Goal: Information Seeking & Learning: Find specific page/section

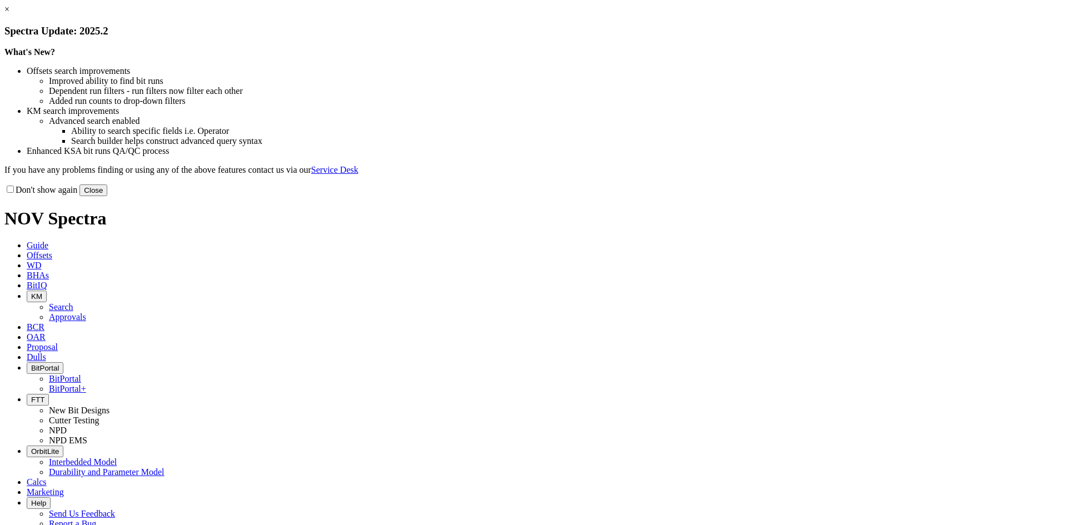
click at [107, 196] on button "Close" at bounding box center [93, 190] width 28 height 12
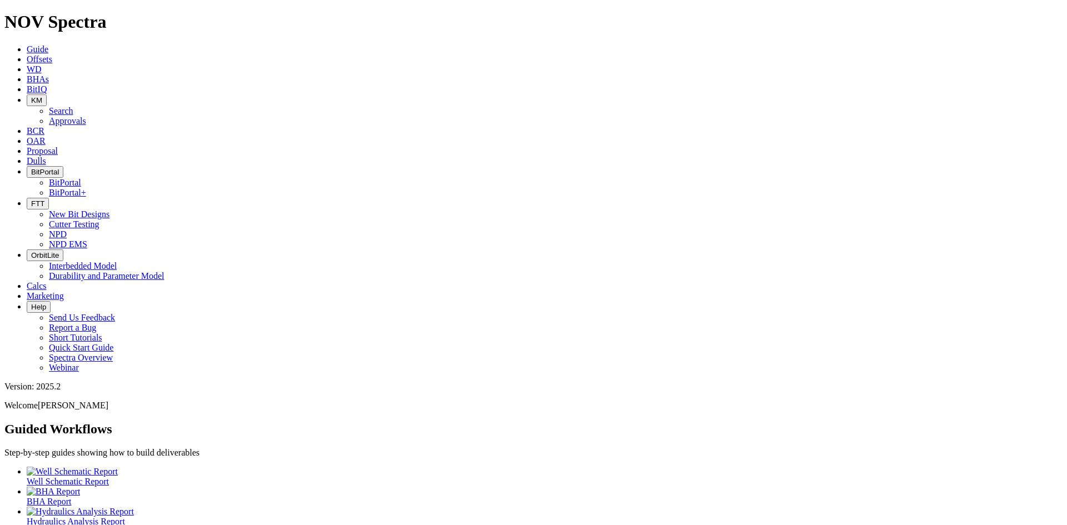
click at [49, 198] on button "FTT" at bounding box center [38, 204] width 22 height 12
click at [87, 239] on link "NPD EMS" at bounding box center [68, 243] width 38 height 9
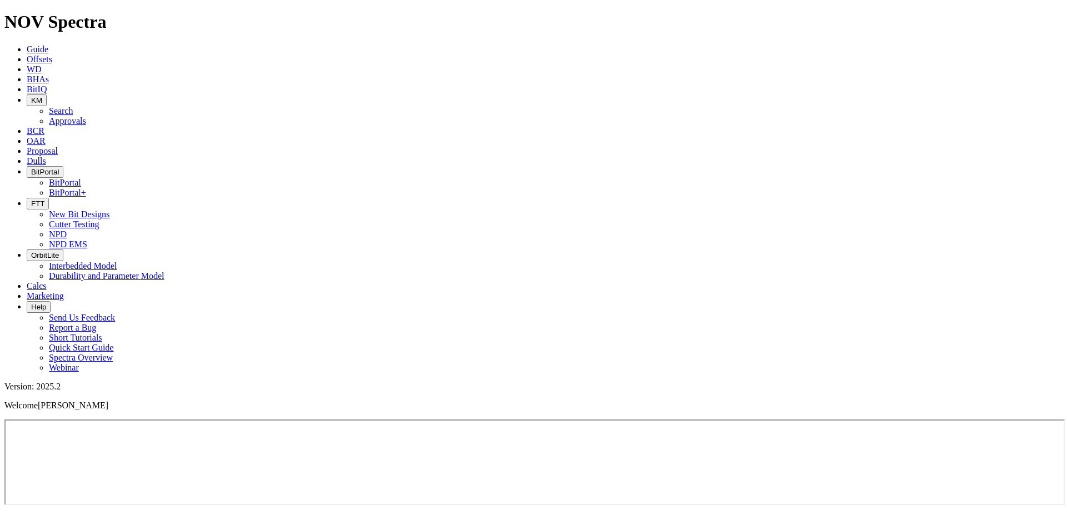
click at [31, 199] on icon "button" at bounding box center [31, 203] width 0 height 8
click at [67, 229] on link "NPD" at bounding box center [58, 233] width 18 height 9
click at [44, 199] on span "FTT" at bounding box center [37, 203] width 13 height 8
click at [67, 229] on link "NPD" at bounding box center [58, 233] width 18 height 9
click at [49, 198] on button "FTT" at bounding box center [38, 204] width 22 height 12
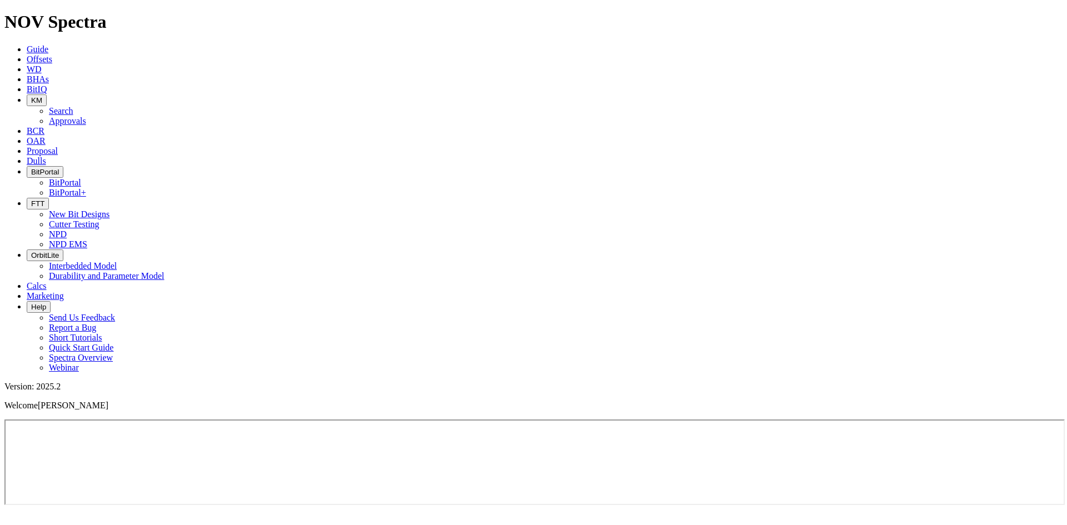
click at [87, 239] on link "NPD EMS" at bounding box center [68, 243] width 38 height 9
click at [49, 198] on button "FTT" at bounding box center [38, 204] width 22 height 12
click at [67, 229] on link "NPD" at bounding box center [58, 233] width 18 height 9
click at [31, 199] on icon "button" at bounding box center [31, 203] width 0 height 8
click at [67, 229] on link "NPD" at bounding box center [58, 233] width 18 height 9
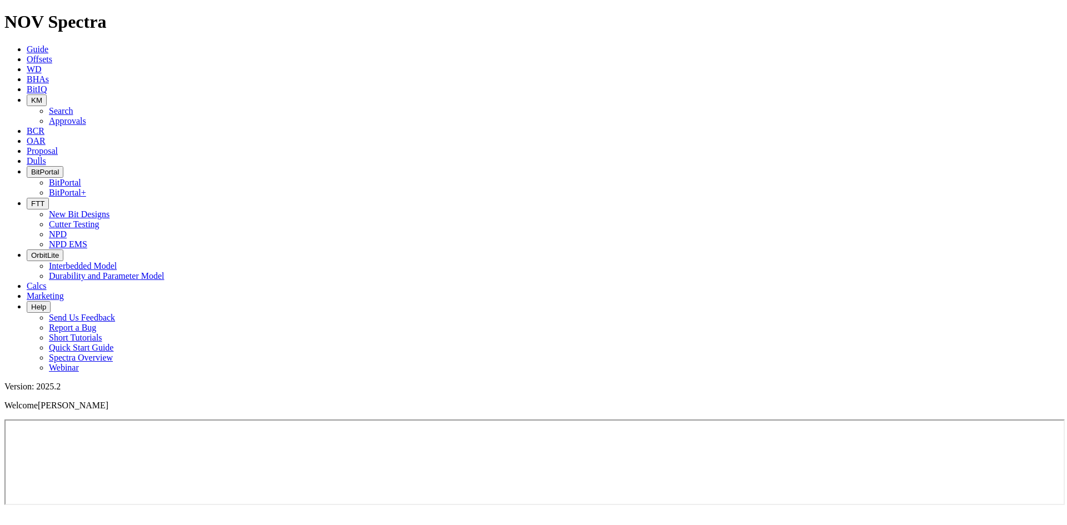
click at [44, 199] on span "FTT" at bounding box center [37, 203] width 13 height 8
click at [87, 239] on link "NPD EMS" at bounding box center [68, 243] width 38 height 9
click at [31, 199] on icon "button" at bounding box center [31, 203] width 0 height 8
click at [67, 229] on link "NPD" at bounding box center [58, 233] width 18 height 9
click at [49, 198] on button "FTT" at bounding box center [38, 204] width 22 height 12
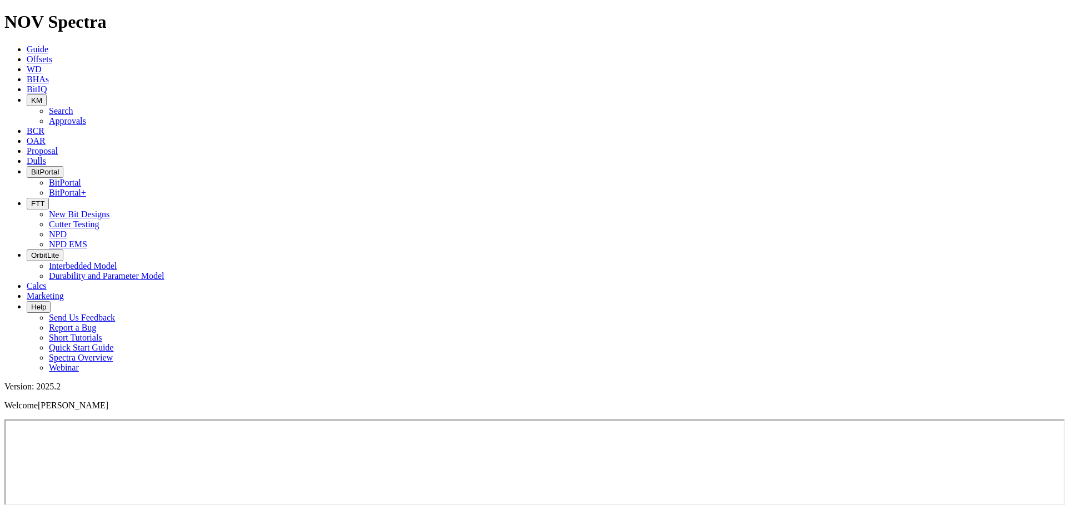
click at [87, 239] on link "NPD EMS" at bounding box center [68, 243] width 38 height 9
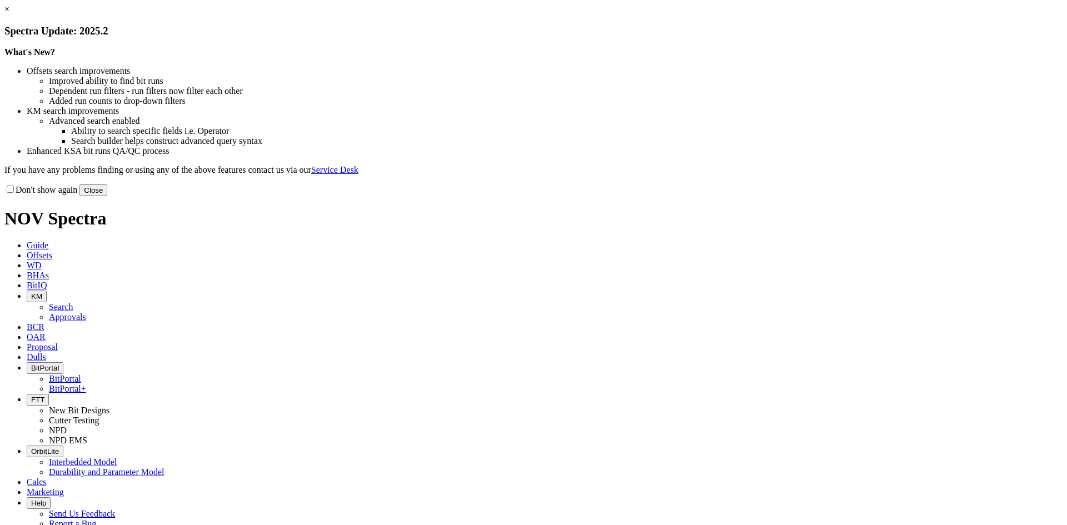
click at [755, 196] on div "Don't show again Close" at bounding box center [533, 190] width 1058 height 12
click at [107, 196] on button "Close" at bounding box center [93, 190] width 28 height 12
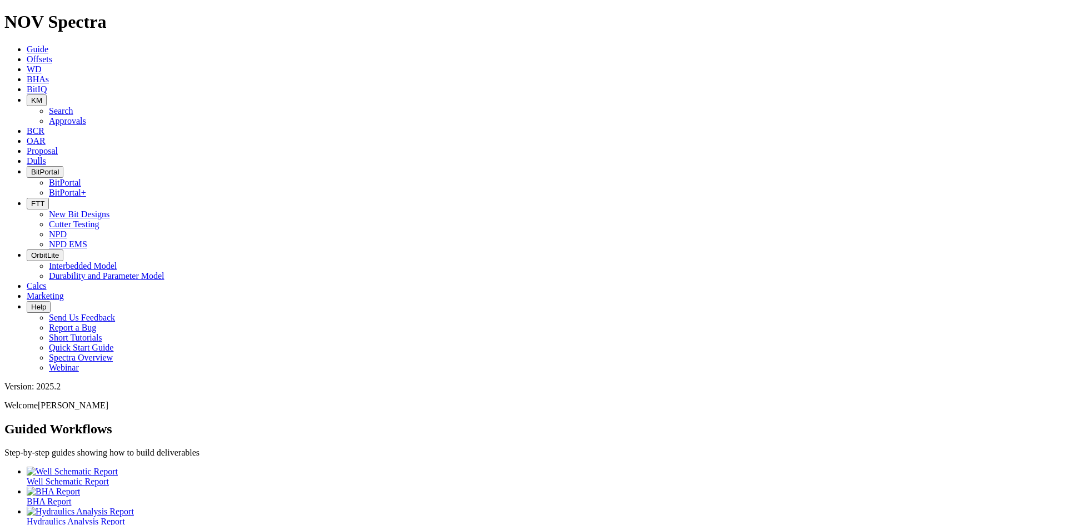
click at [47, 94] on button "KM" at bounding box center [37, 100] width 20 height 12
click at [73, 106] on link "Search" at bounding box center [61, 110] width 24 height 9
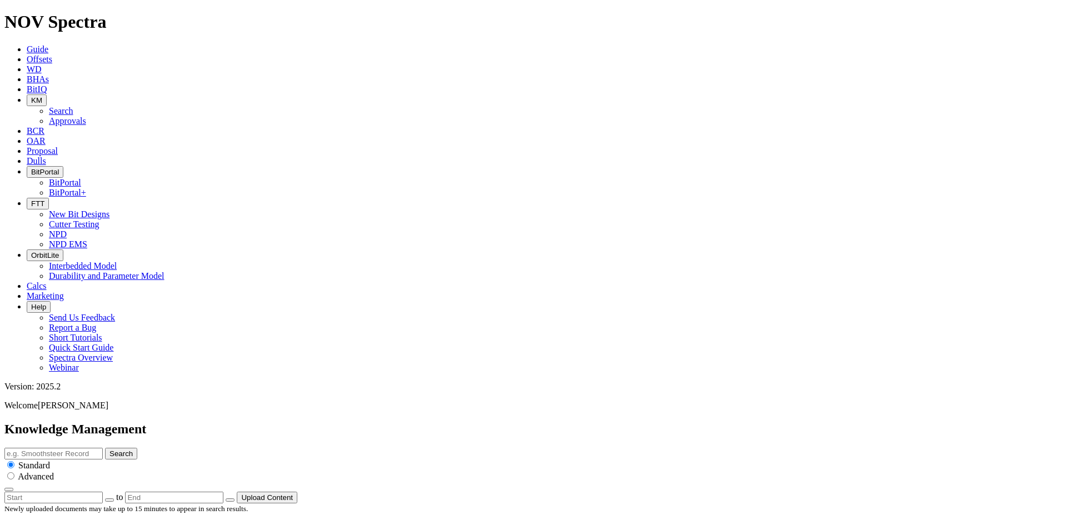
click at [103, 448] on input "text" at bounding box center [53, 454] width 98 height 12
type input "Cyclone"
click at [105, 448] on button "Search" at bounding box center [121, 454] width 32 height 12
